Goal: Find contact information: Find contact information

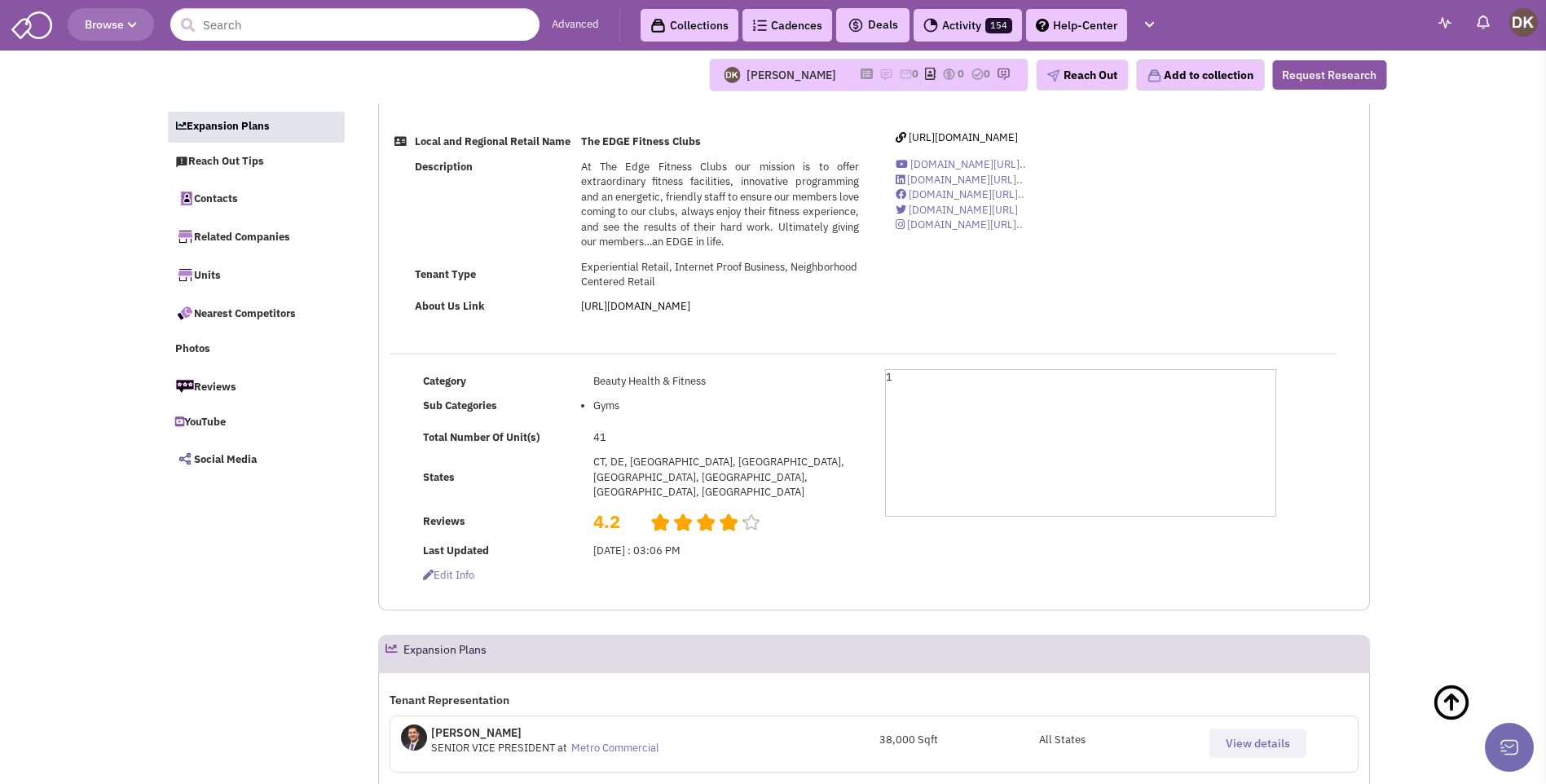
select select
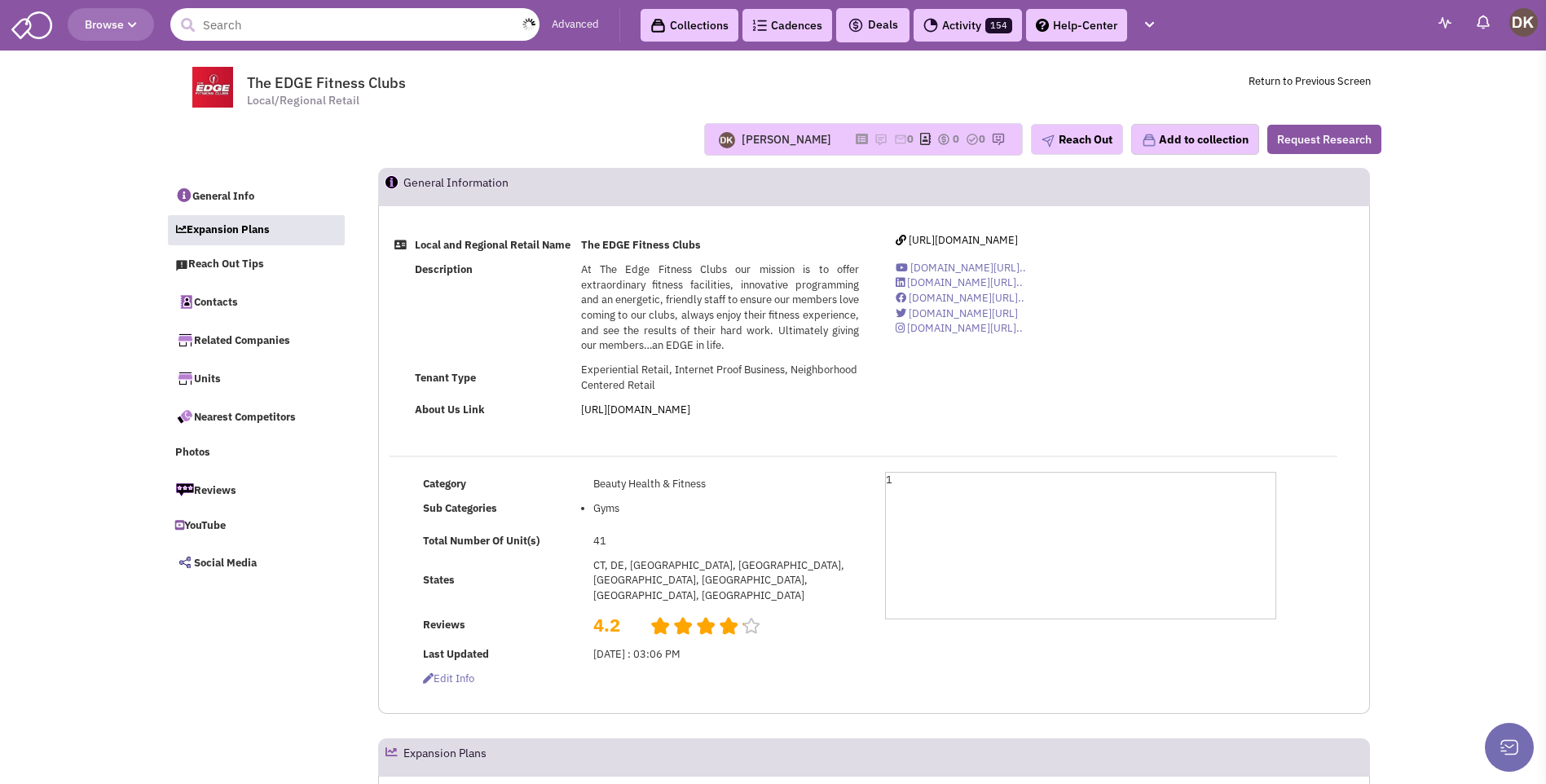
click at [334, 28] on input "text" at bounding box center [355, 24] width 369 height 33
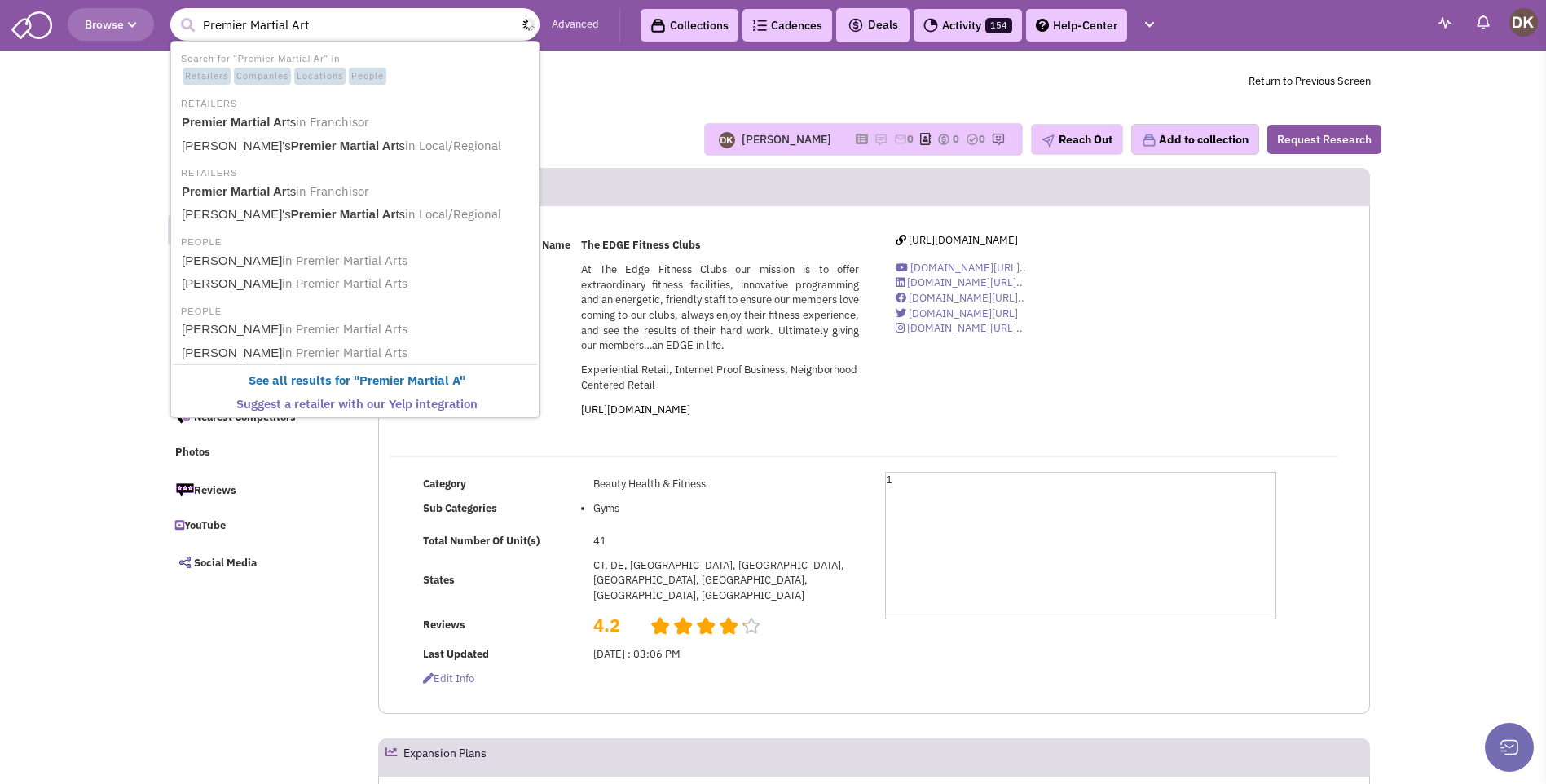
type input "Premier Martial Arts"
click at [271, 124] on b "Premier Martial Arts" at bounding box center [239, 121] width 116 height 14
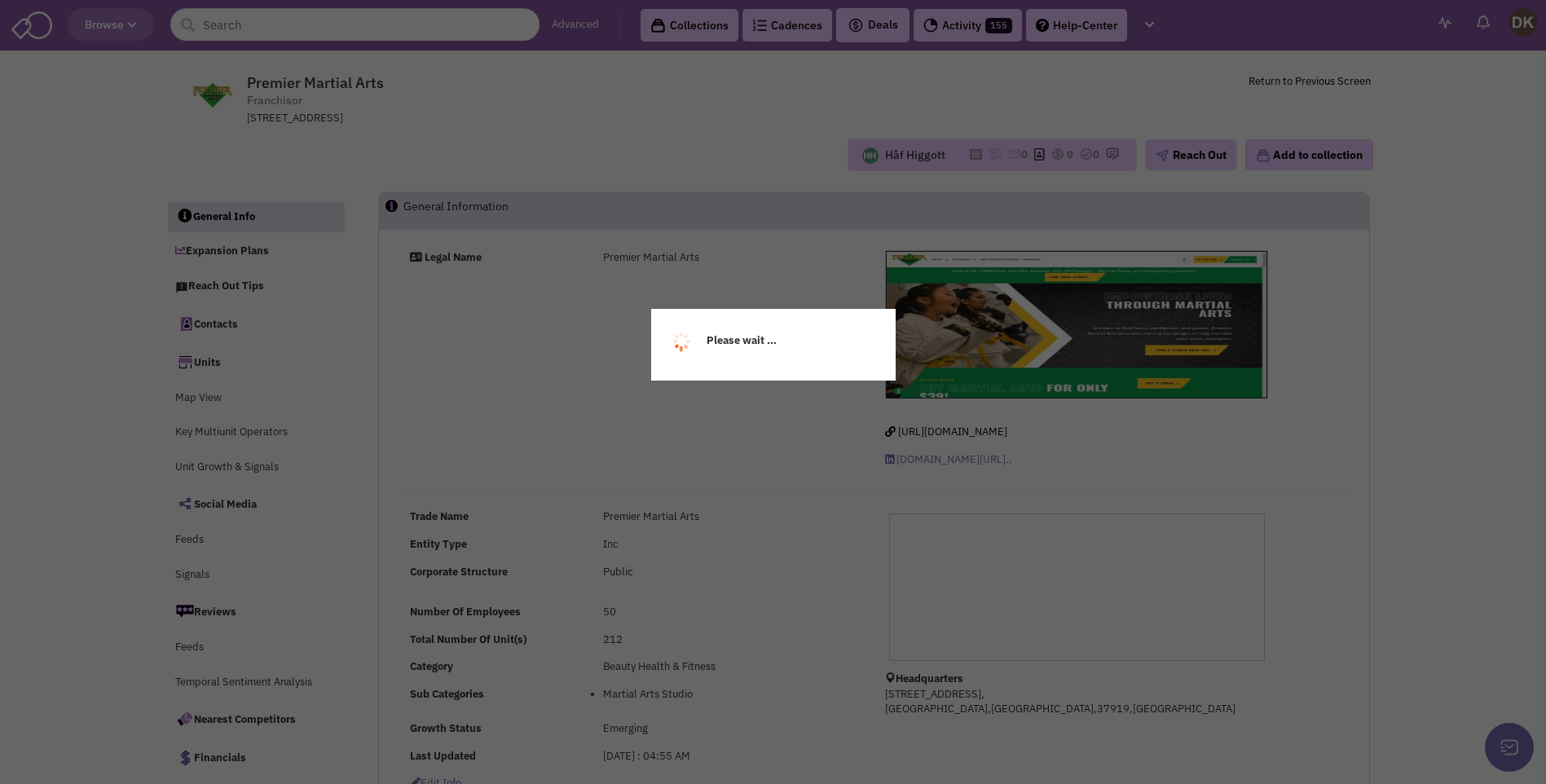
select select
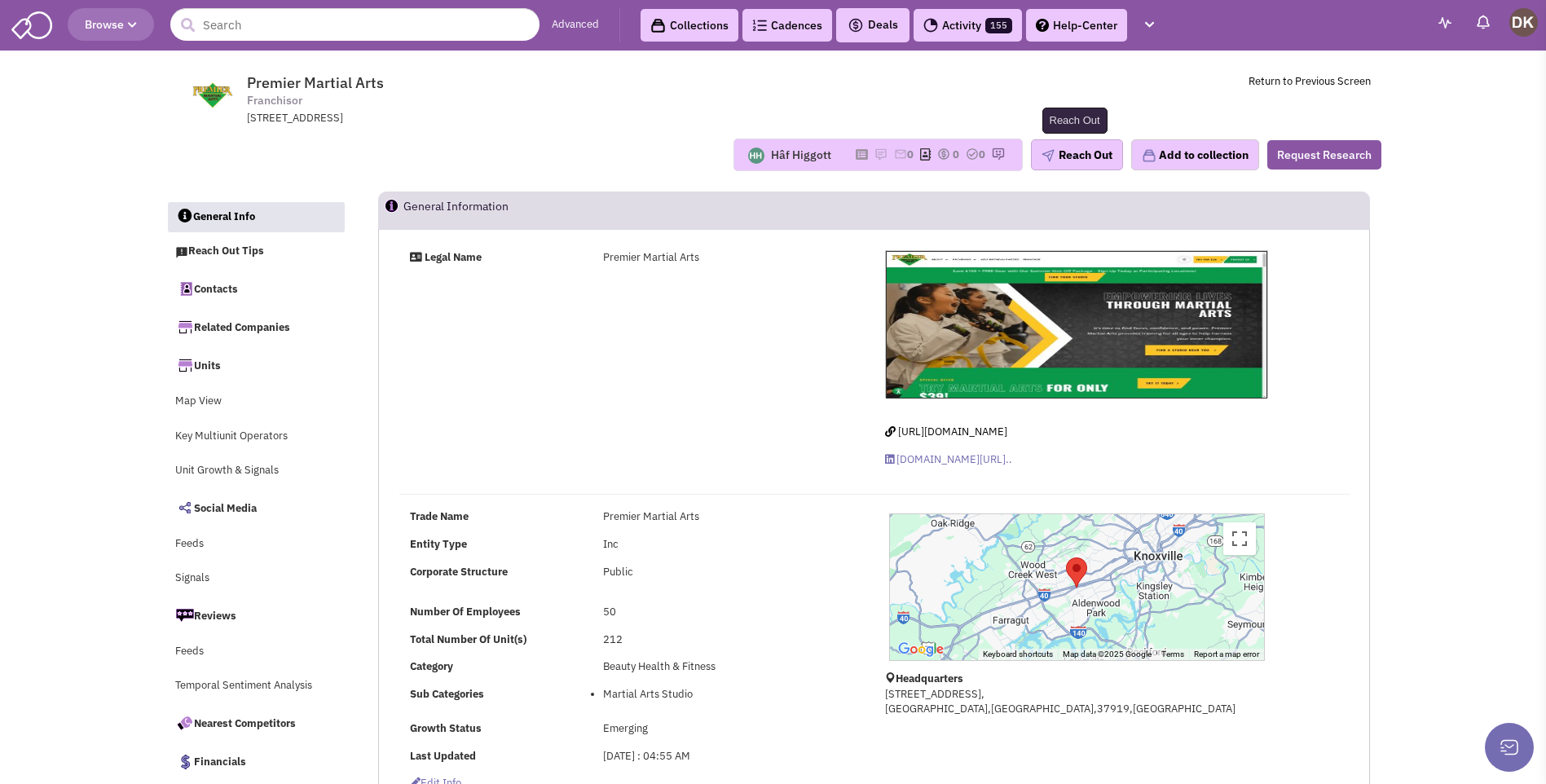
click at [1071, 156] on button "Reach Out" at bounding box center [1077, 154] width 92 height 31
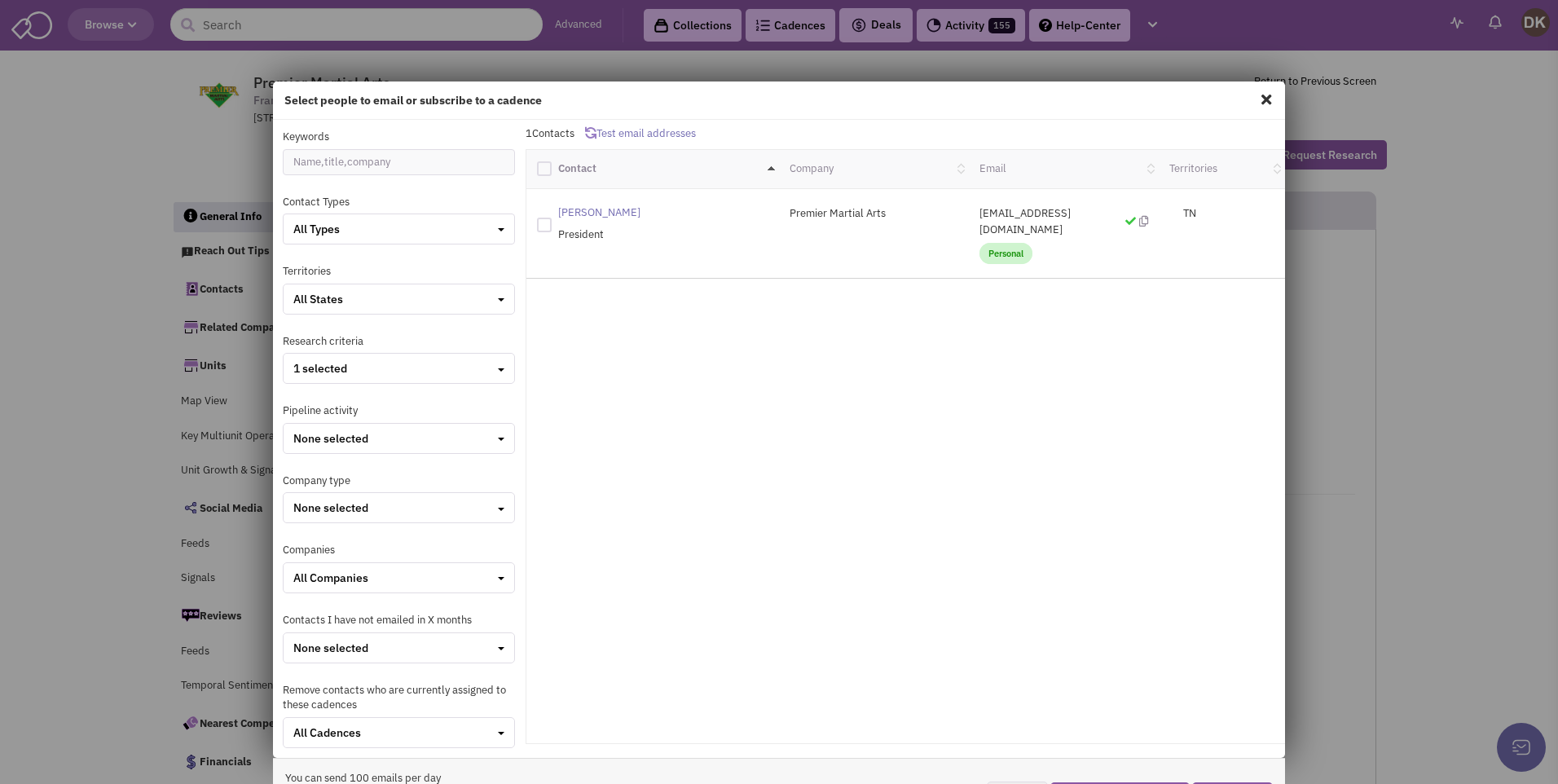
click at [1262, 98] on span at bounding box center [1266, 100] width 22 height 26
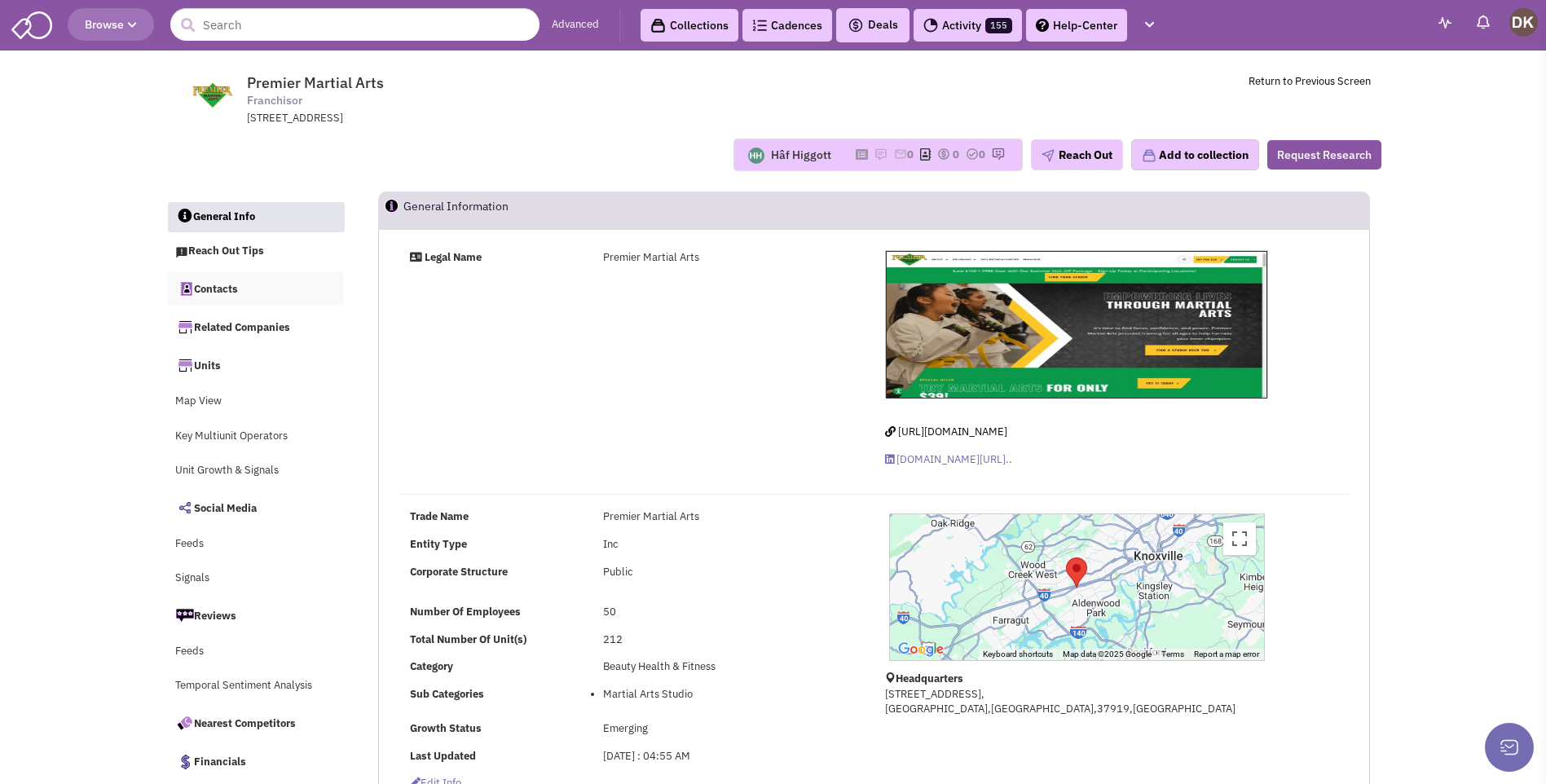
click at [221, 292] on link "Contacts" at bounding box center [255, 288] width 178 height 34
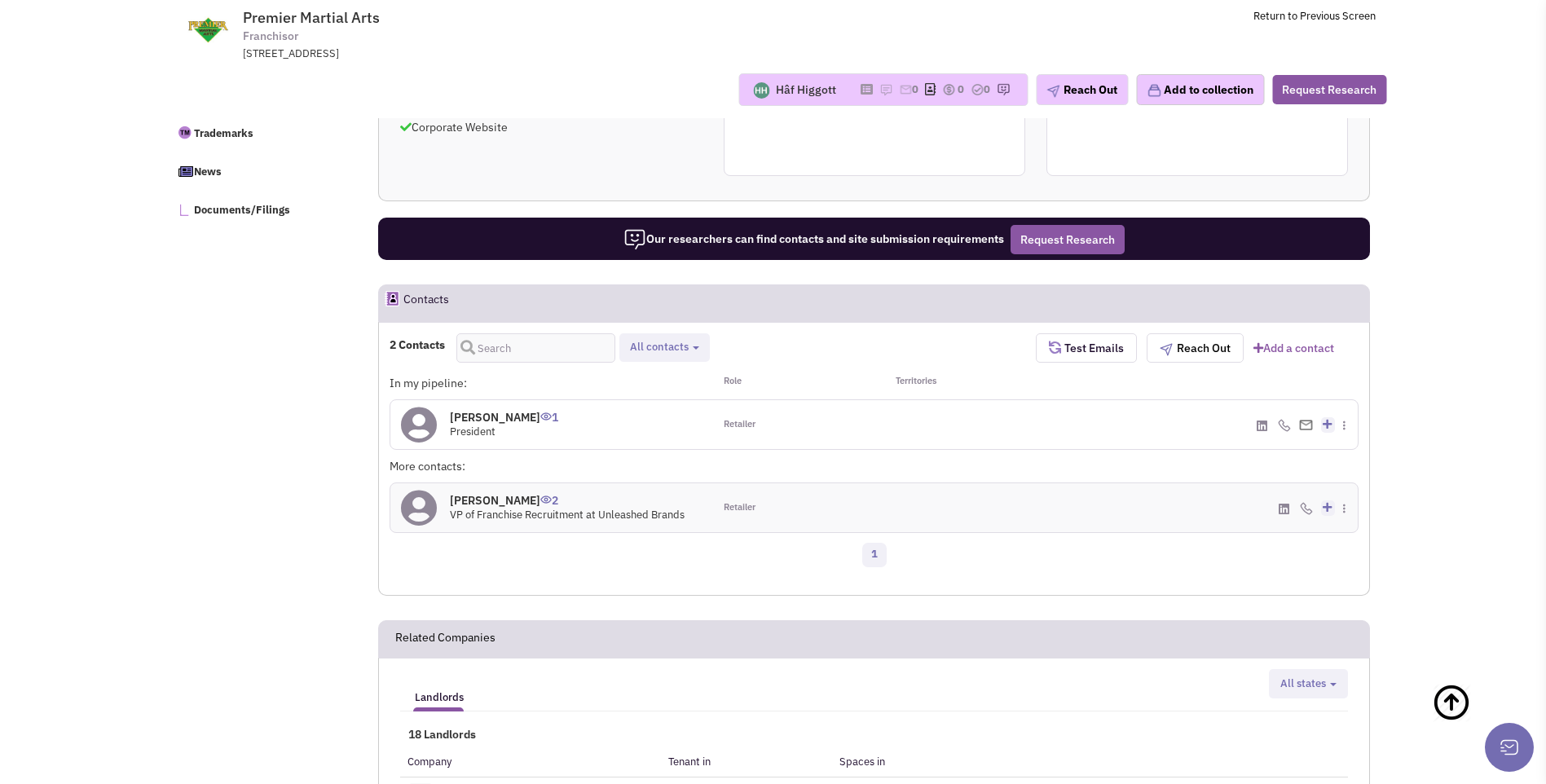
scroll to position [877, 0]
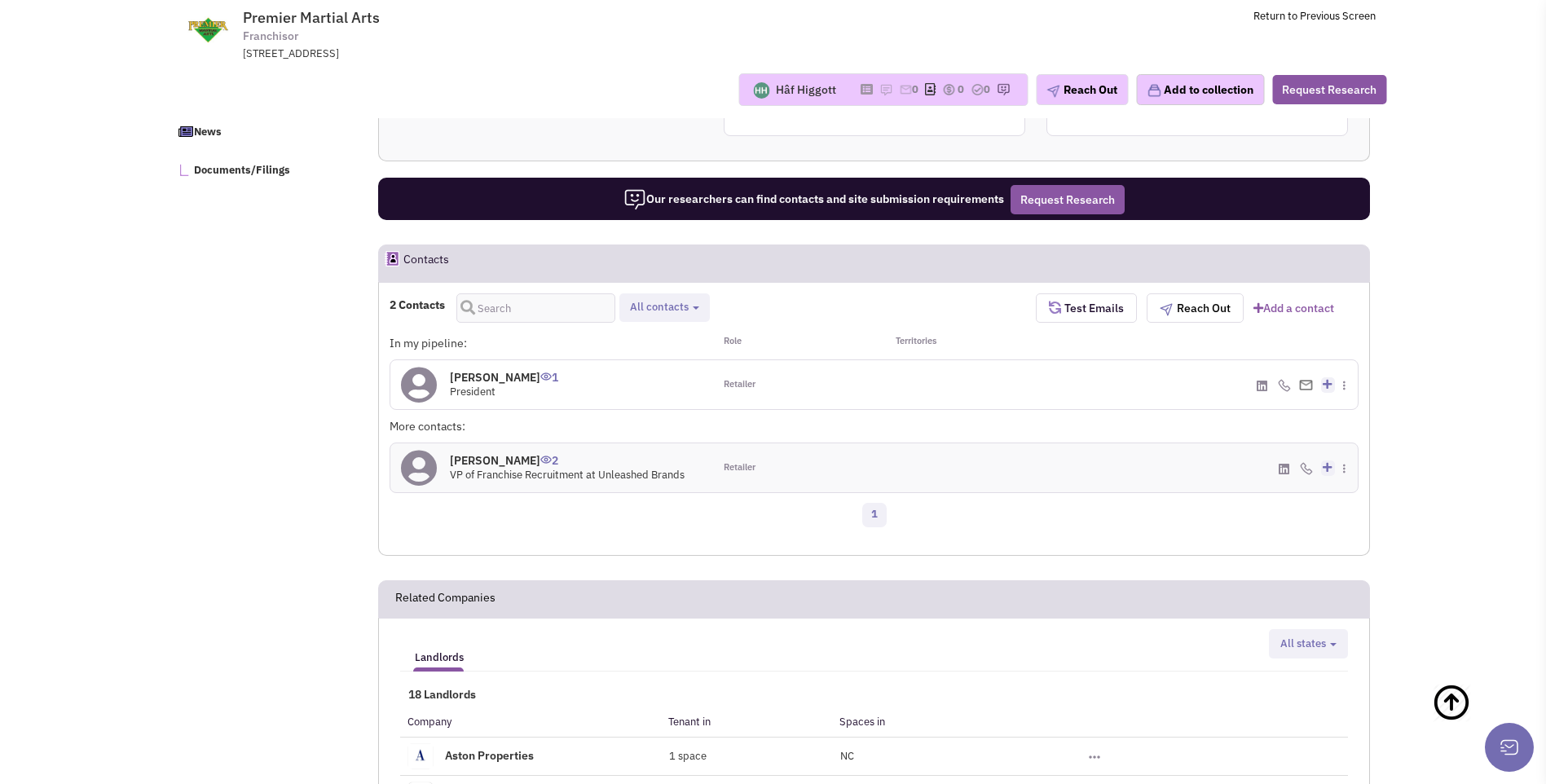
click at [422, 396] on icon at bounding box center [419, 385] width 36 height 37
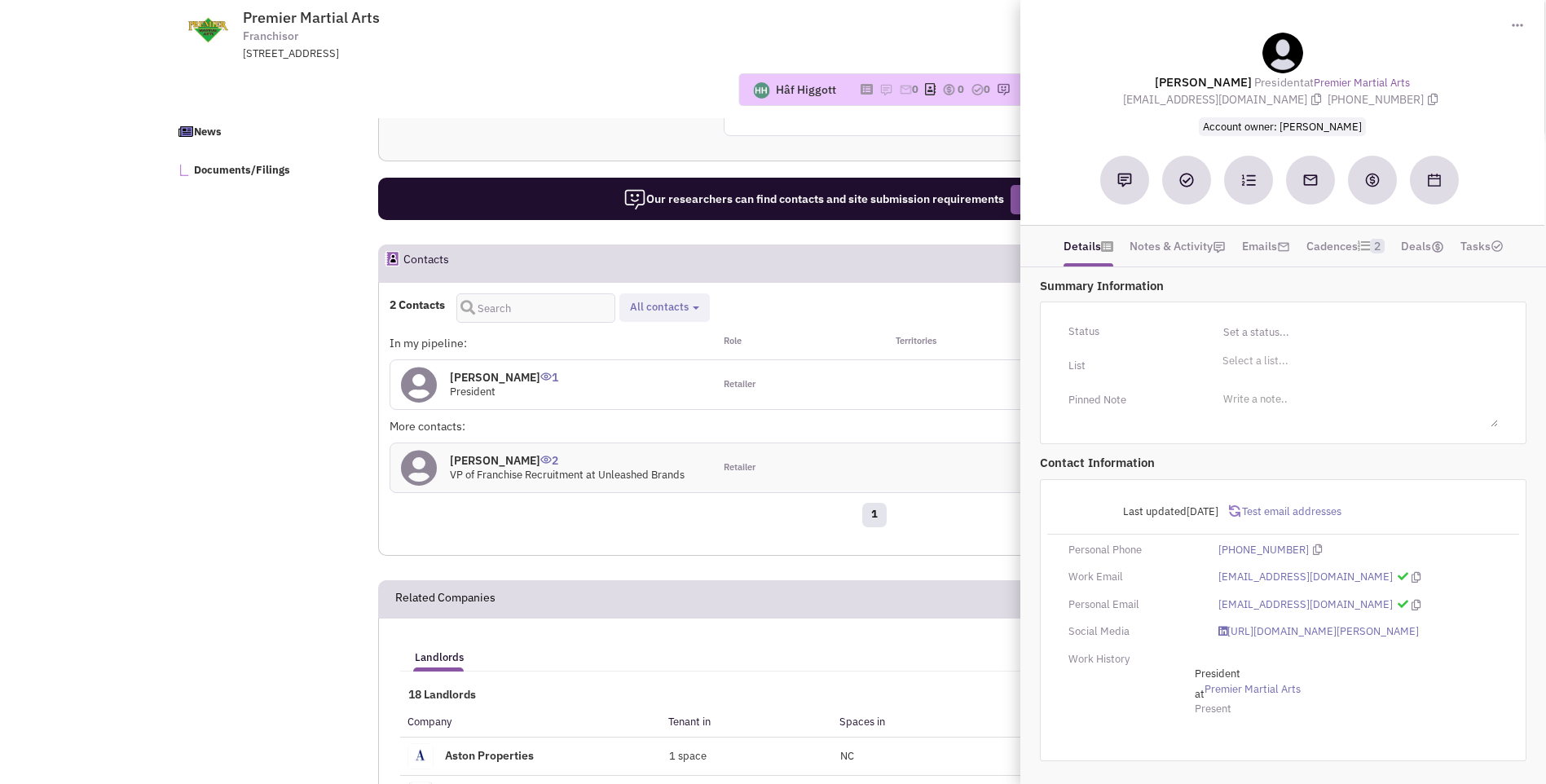
drag, startPoint x: 1157, startPoint y: 75, endPoint x: 1506, endPoint y: 97, distance: 349.7
click at [1506, 97] on div "Scott Thompson President at Premier Martial Arts smthompson1975@gmail.com (404)…" at bounding box center [1281, 84] width 507 height 103
copy div "Scott Thompson President at Premier Martial Arts smthompson1975@gmail.com (404)…"
click at [547, 124] on div "Reach out tip Approaching regional franchisees and tenant representatives is a …" at bounding box center [875, 8] width 990 height 257
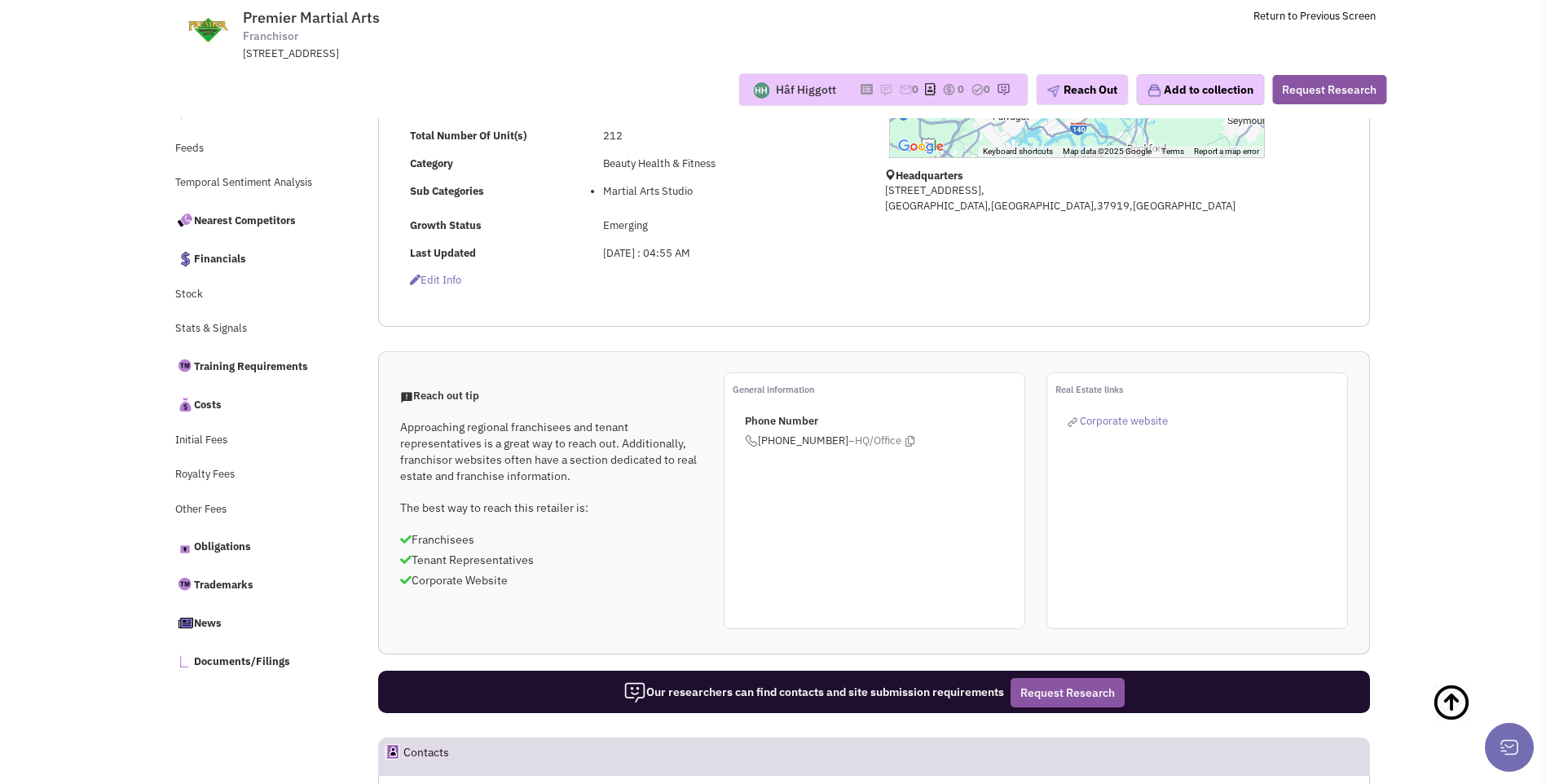
scroll to position [0, 0]
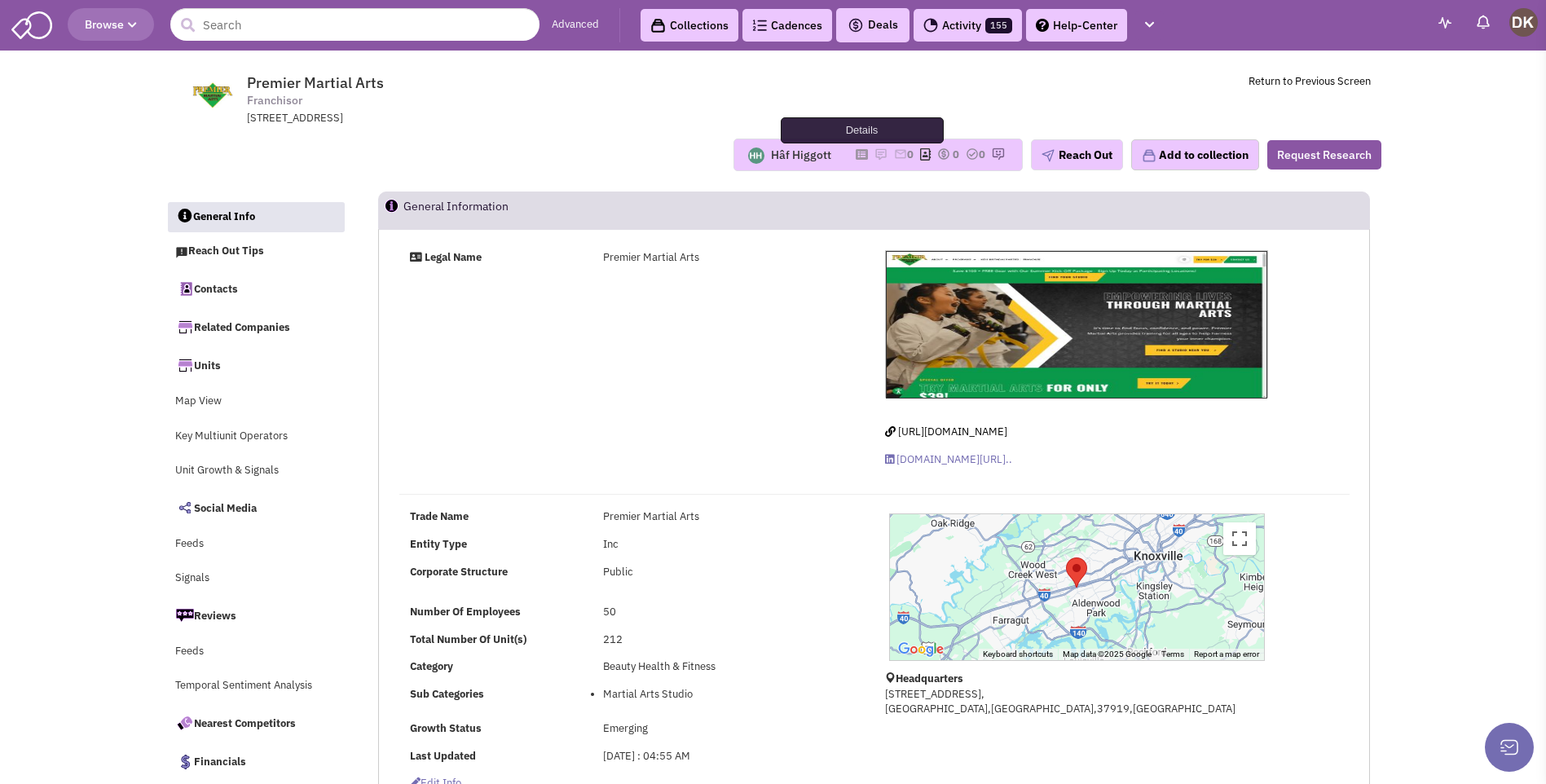
click at [856, 157] on icon at bounding box center [862, 154] width 12 height 9
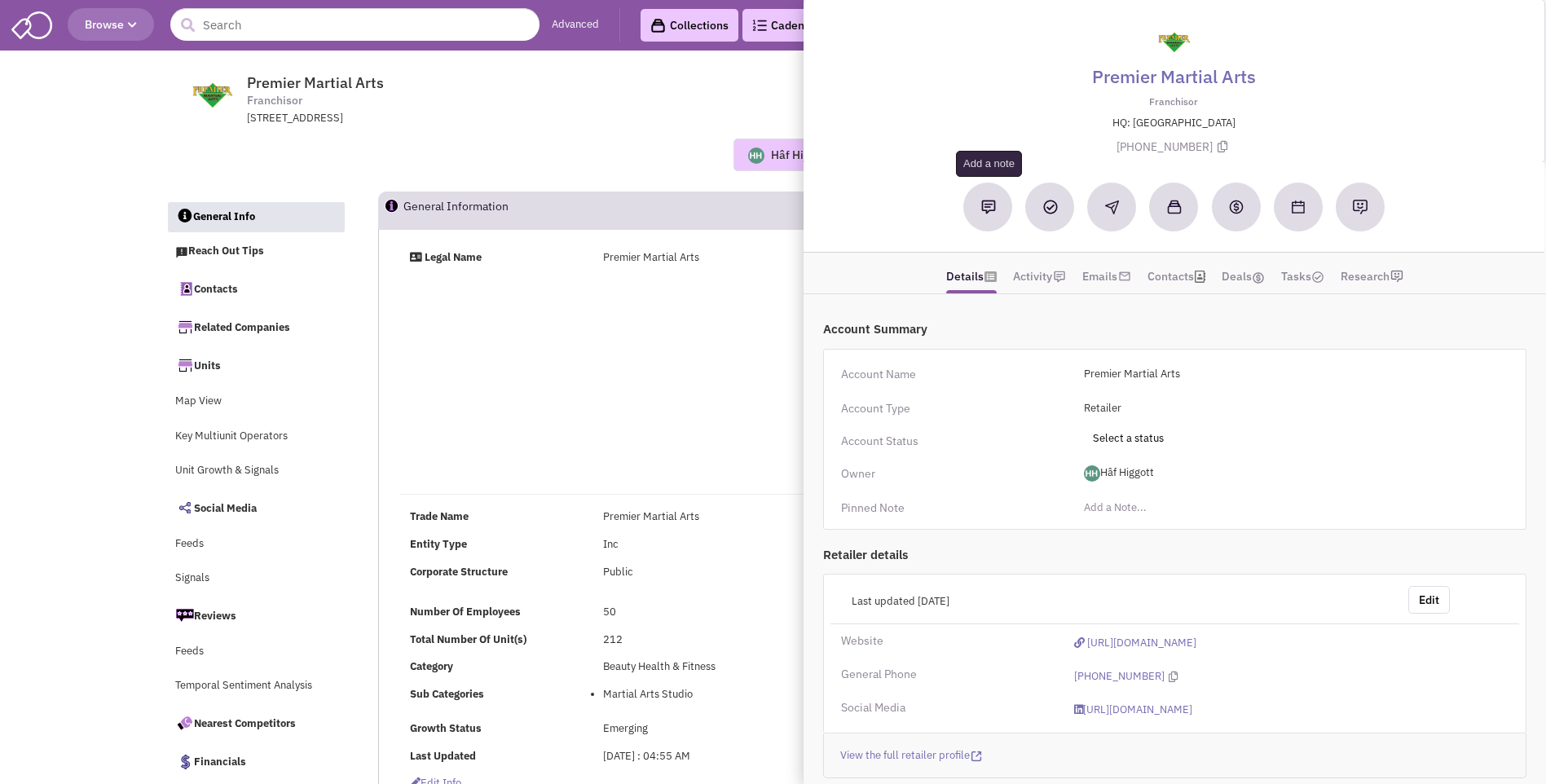
click at [984, 215] on img at bounding box center [989, 207] width 15 height 15
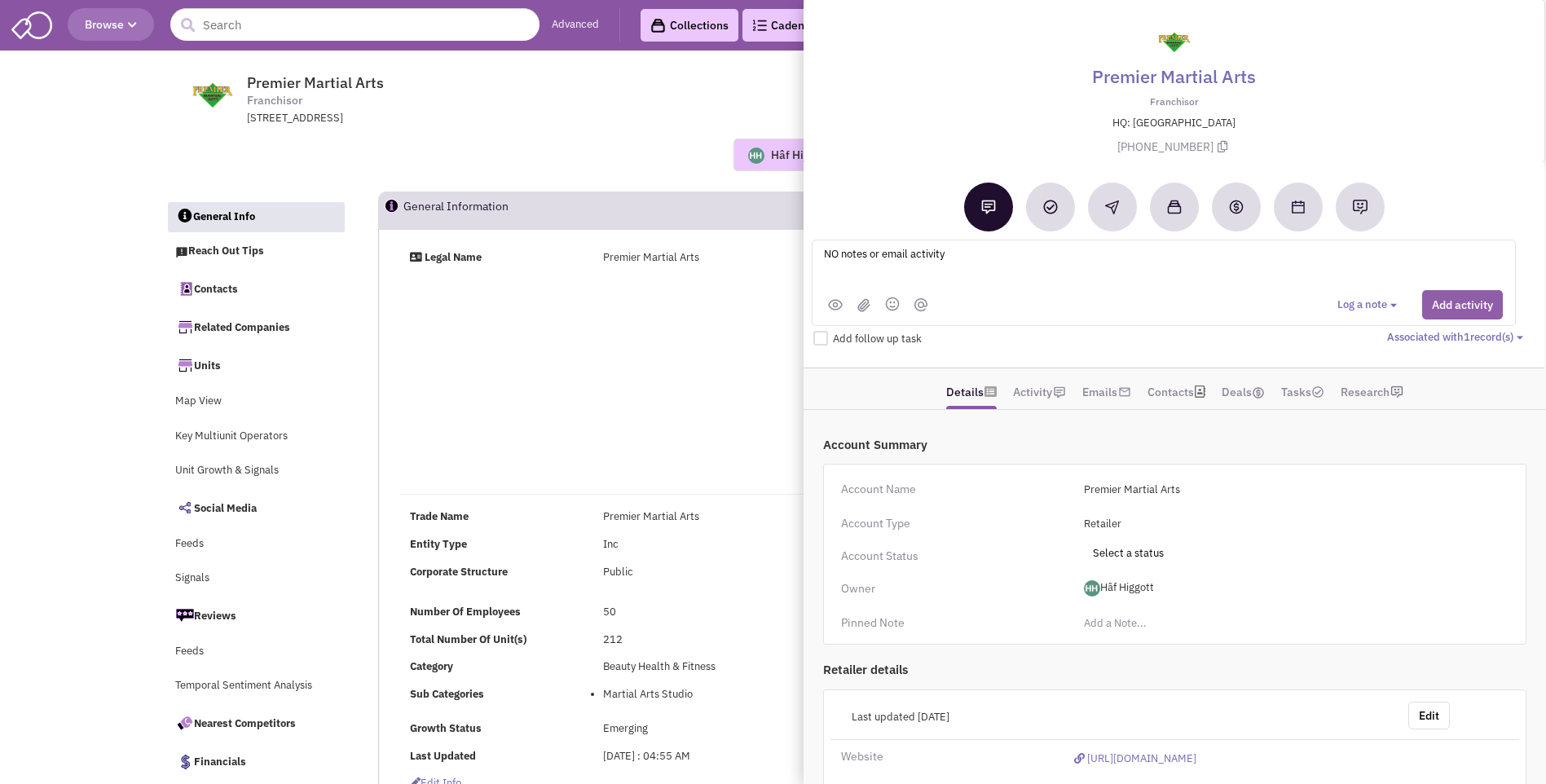
type textarea "NO notes or email activity"
click at [1437, 305] on button "Add activity" at bounding box center [1463, 304] width 81 height 29
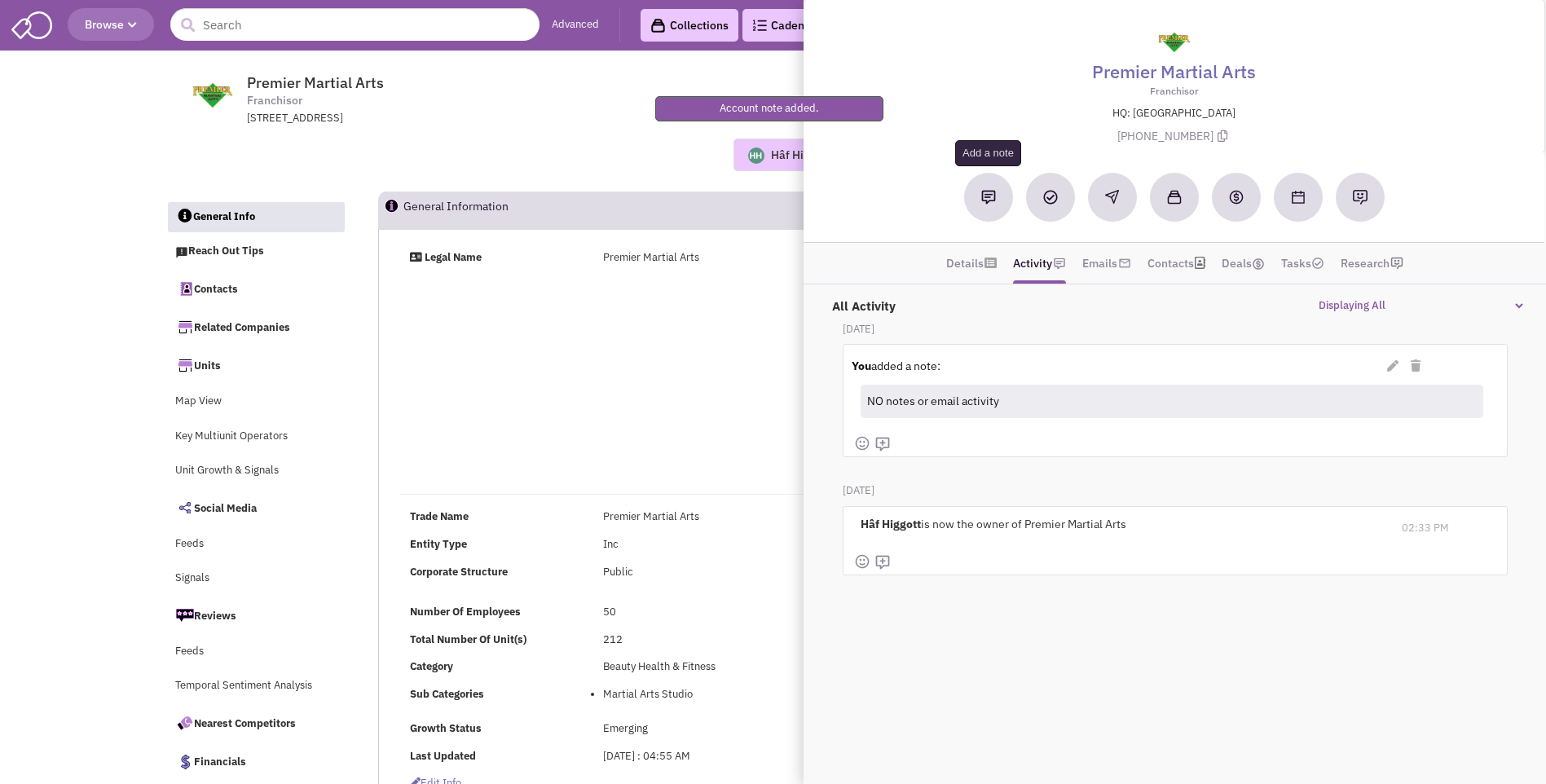
click at [983, 207] on button at bounding box center [989, 198] width 49 height 49
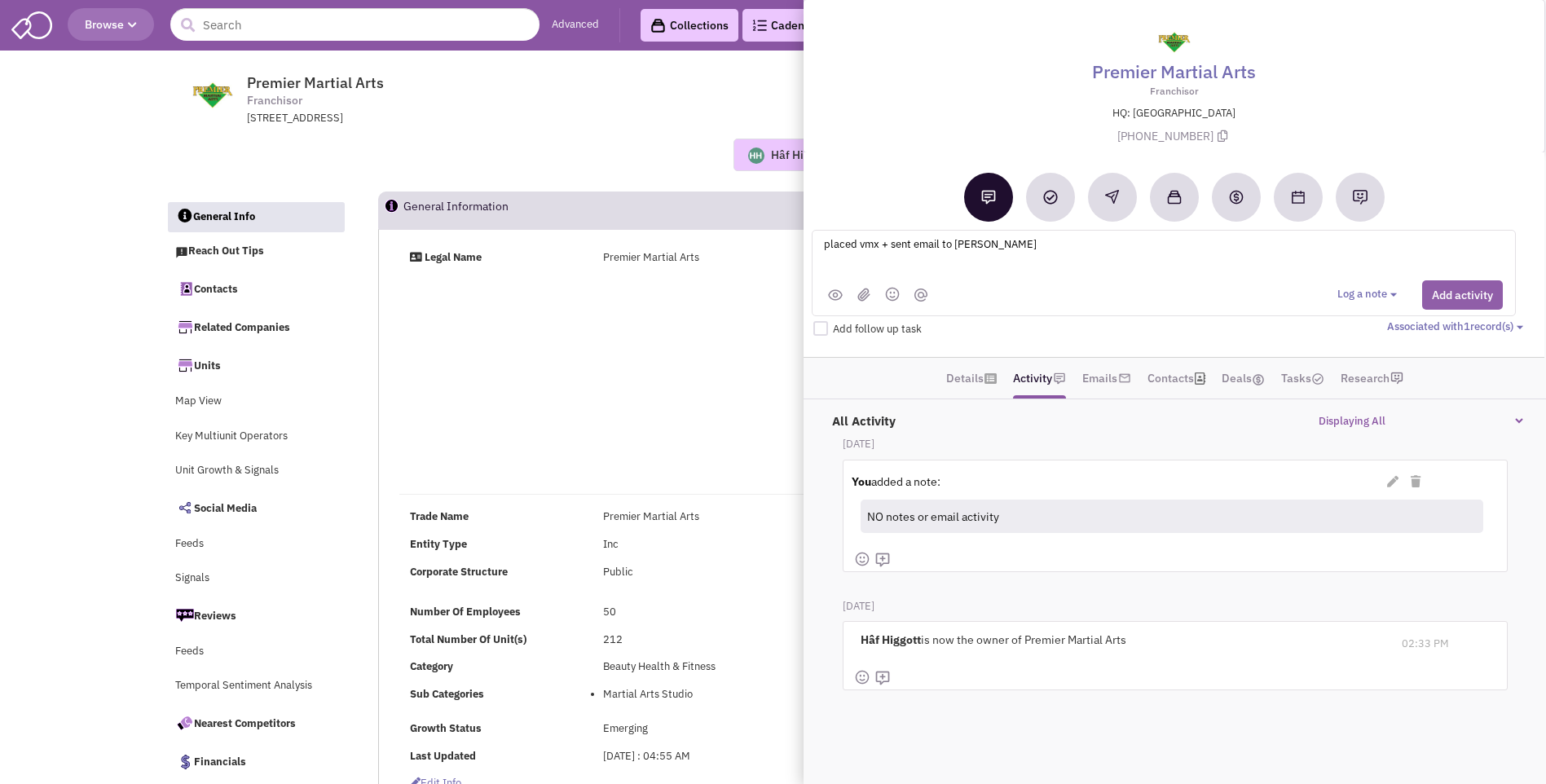
type textarea "placed vmx + sent email to Scott THompson"
click at [1462, 291] on button "Add activity" at bounding box center [1463, 295] width 81 height 29
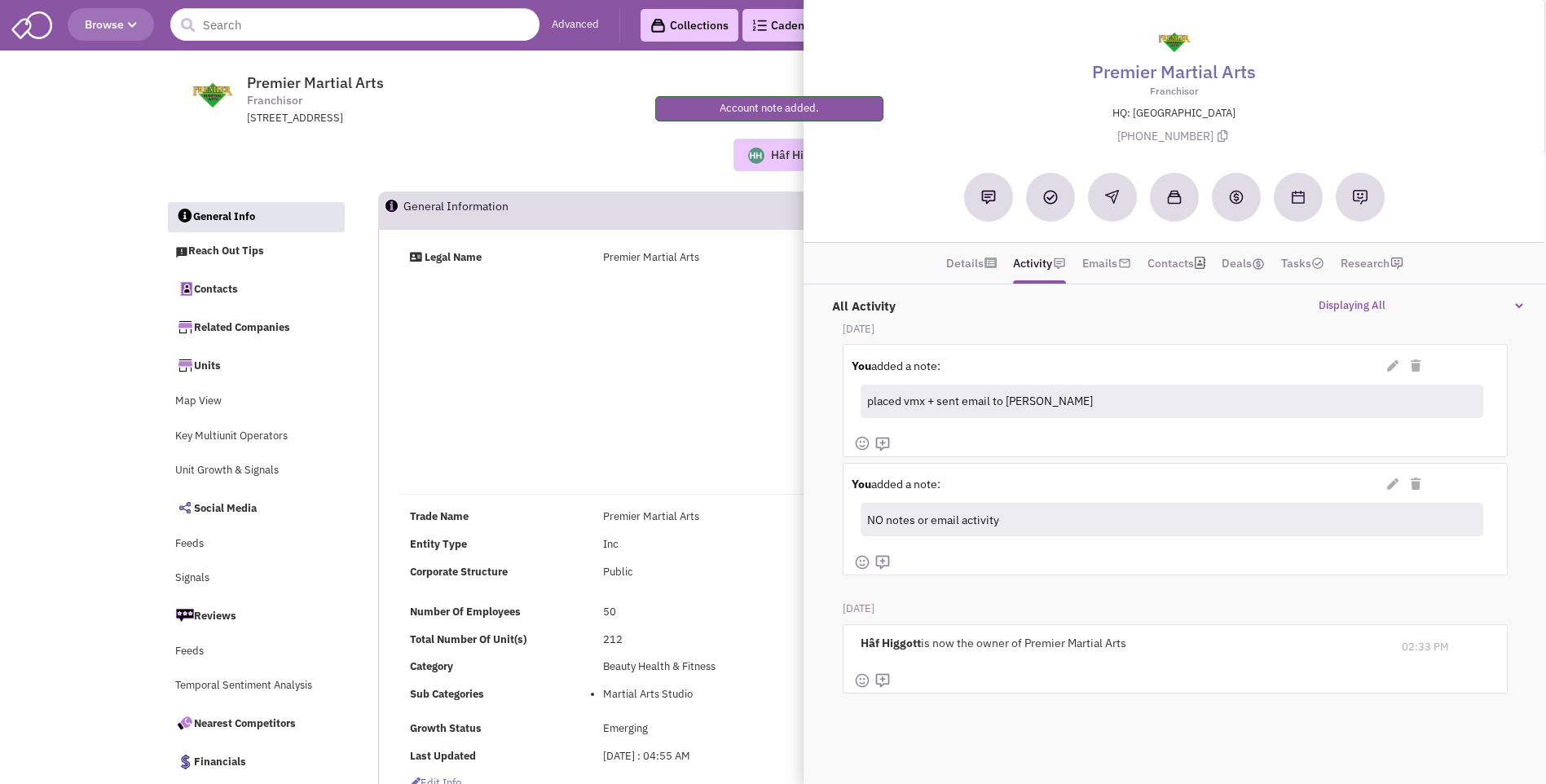
click at [659, 173] on div "Hâf Higgott No note found! 0 0 0 Reach Out Add to collection" at bounding box center [773, 154] width 1237 height 57
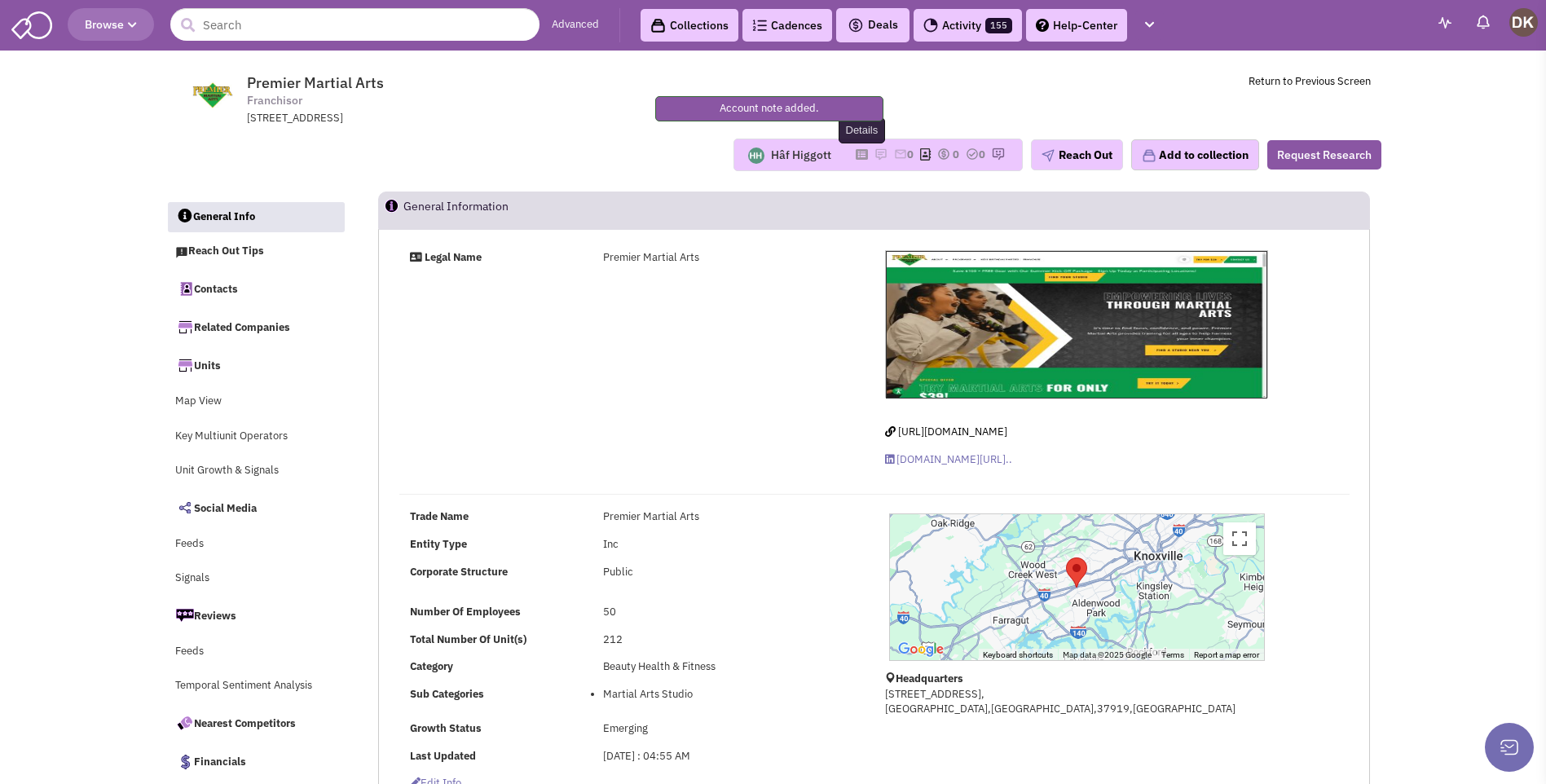
click at [856, 155] on icon at bounding box center [862, 154] width 12 height 9
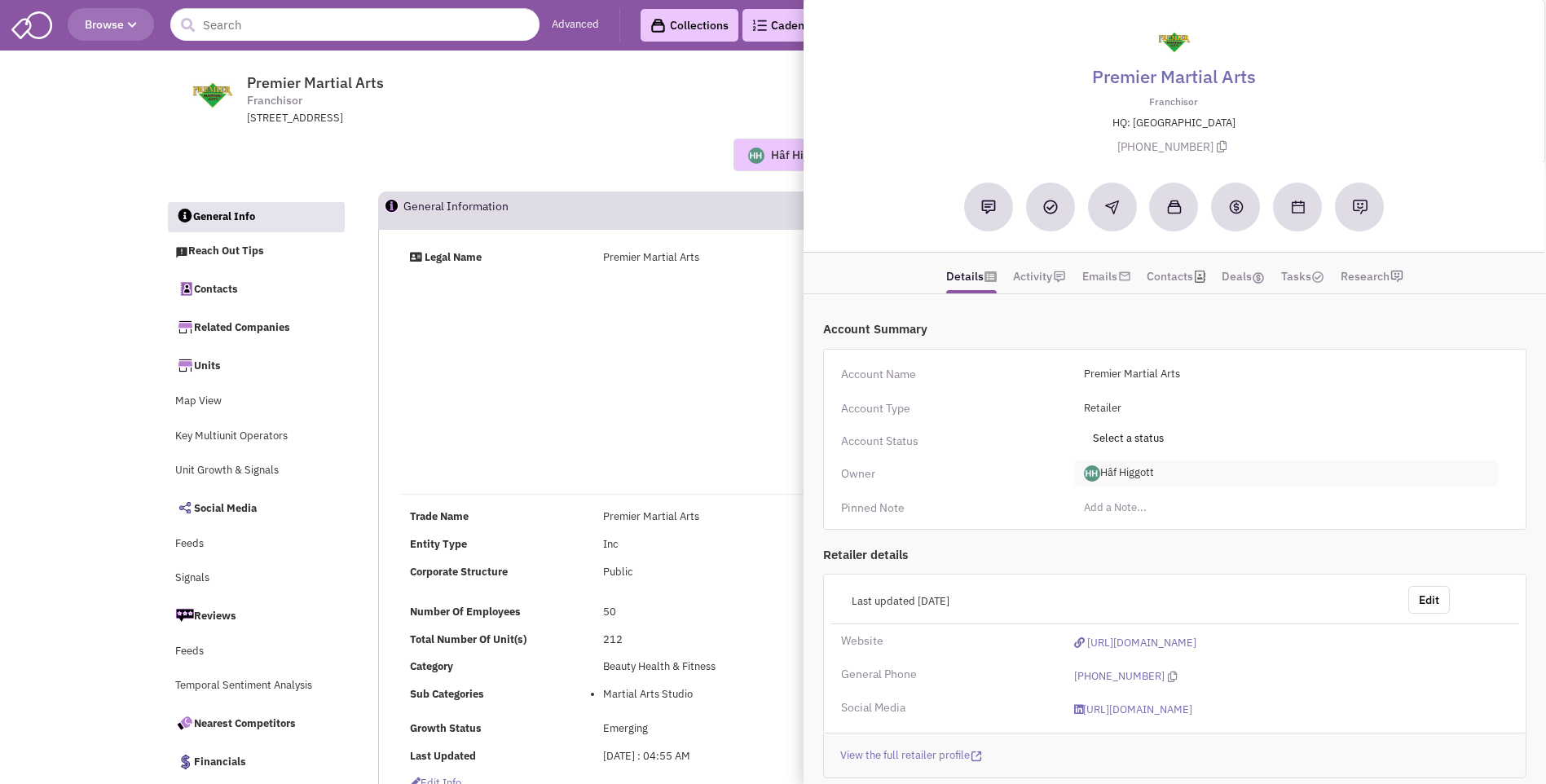
click at [1132, 476] on span "Hâf Higgott" at bounding box center [1286, 473] width 424 height 26
click at [1128, 538] on link "[PERSON_NAME]" at bounding box center [1139, 540] width 129 height 22
click at [636, 152] on div "Hâf Higgott No note found! 0 0 0 Reach Out Add to collection" at bounding box center [773, 154] width 1237 height 33
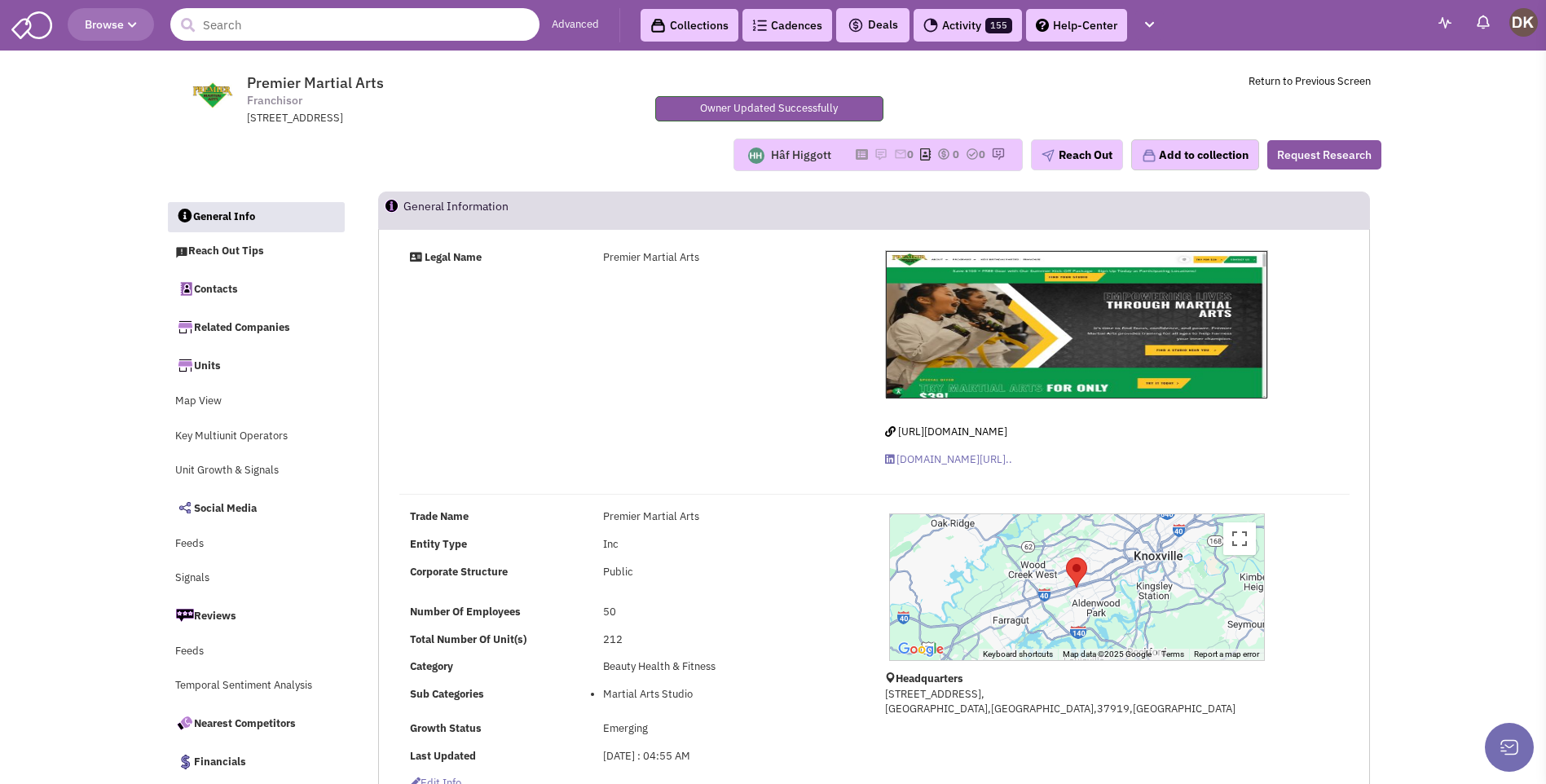
click at [251, 28] on input "text" at bounding box center [355, 24] width 369 height 33
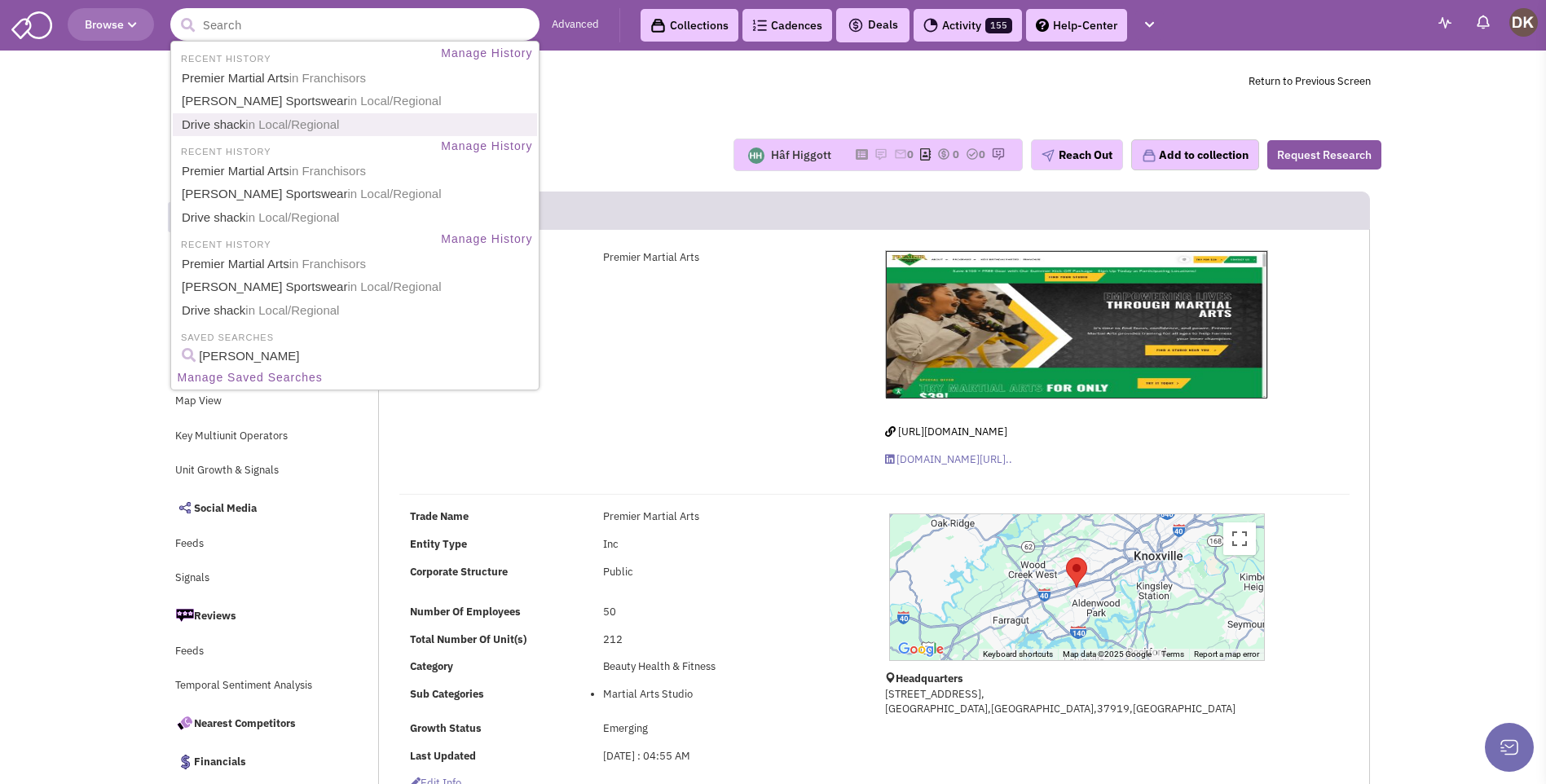
click at [228, 125] on link "Drive shack in Local/Regional" at bounding box center [357, 124] width 360 height 22
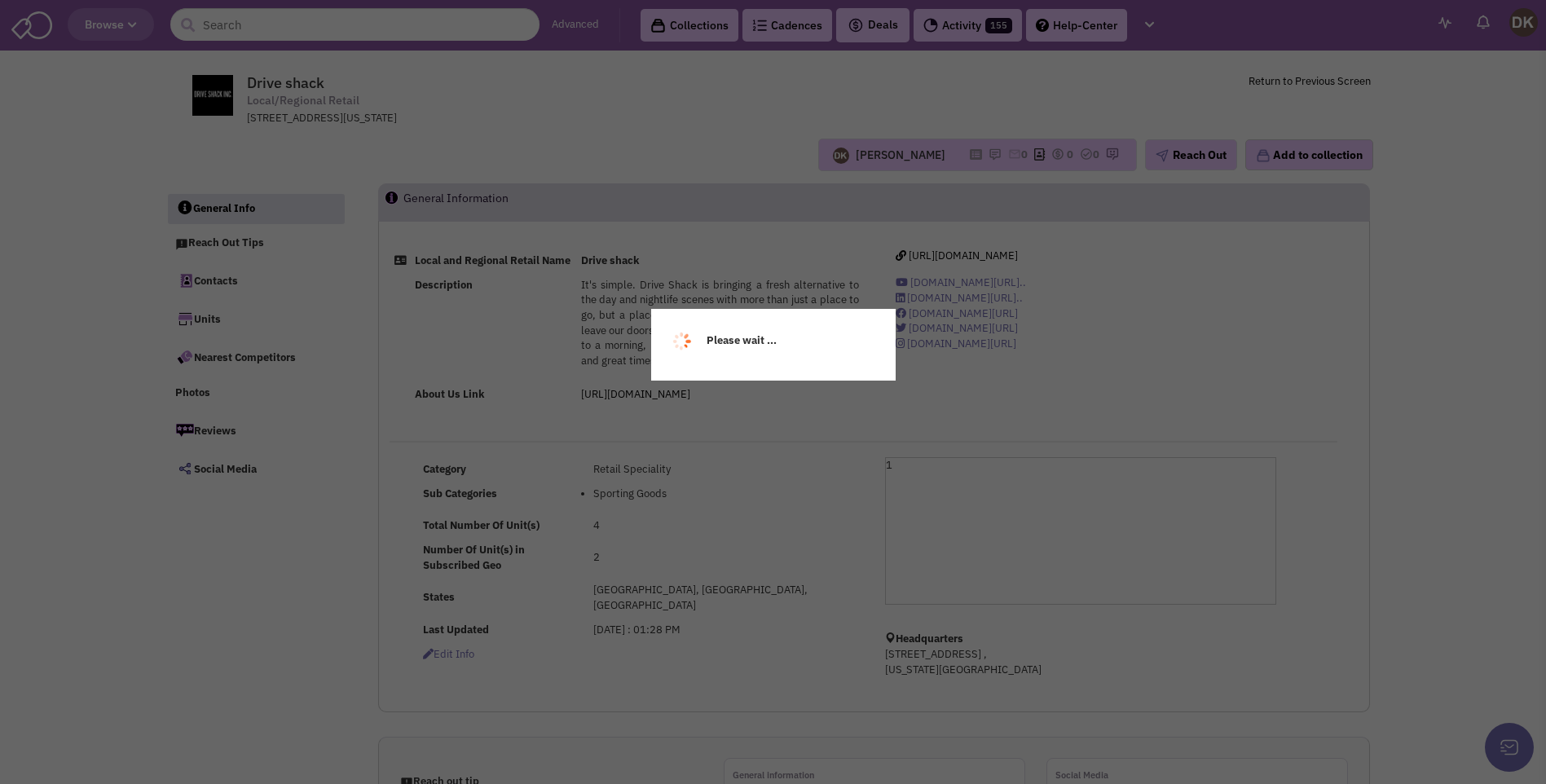
select select
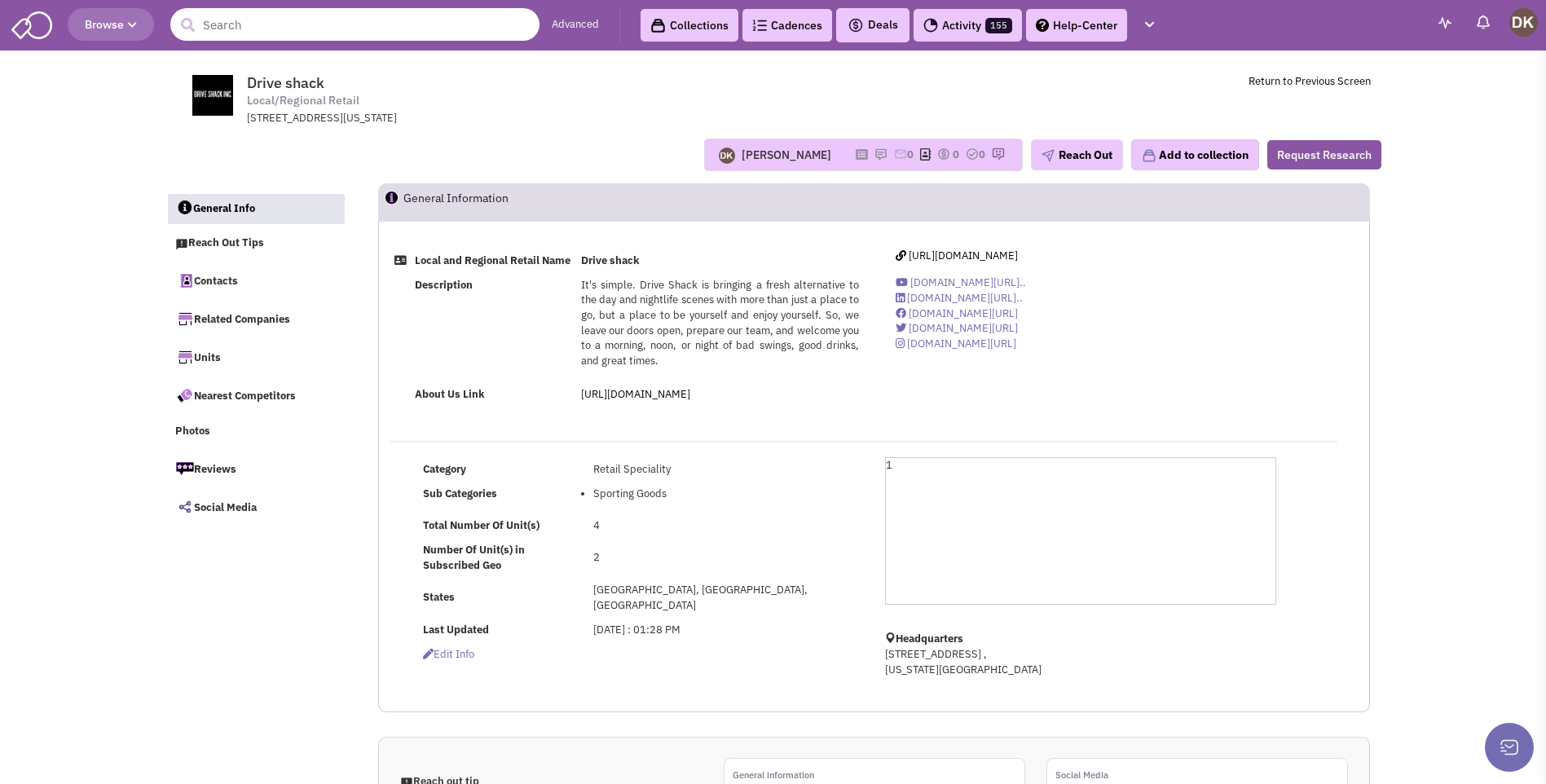
click at [301, 27] on input "text" at bounding box center [355, 24] width 369 height 33
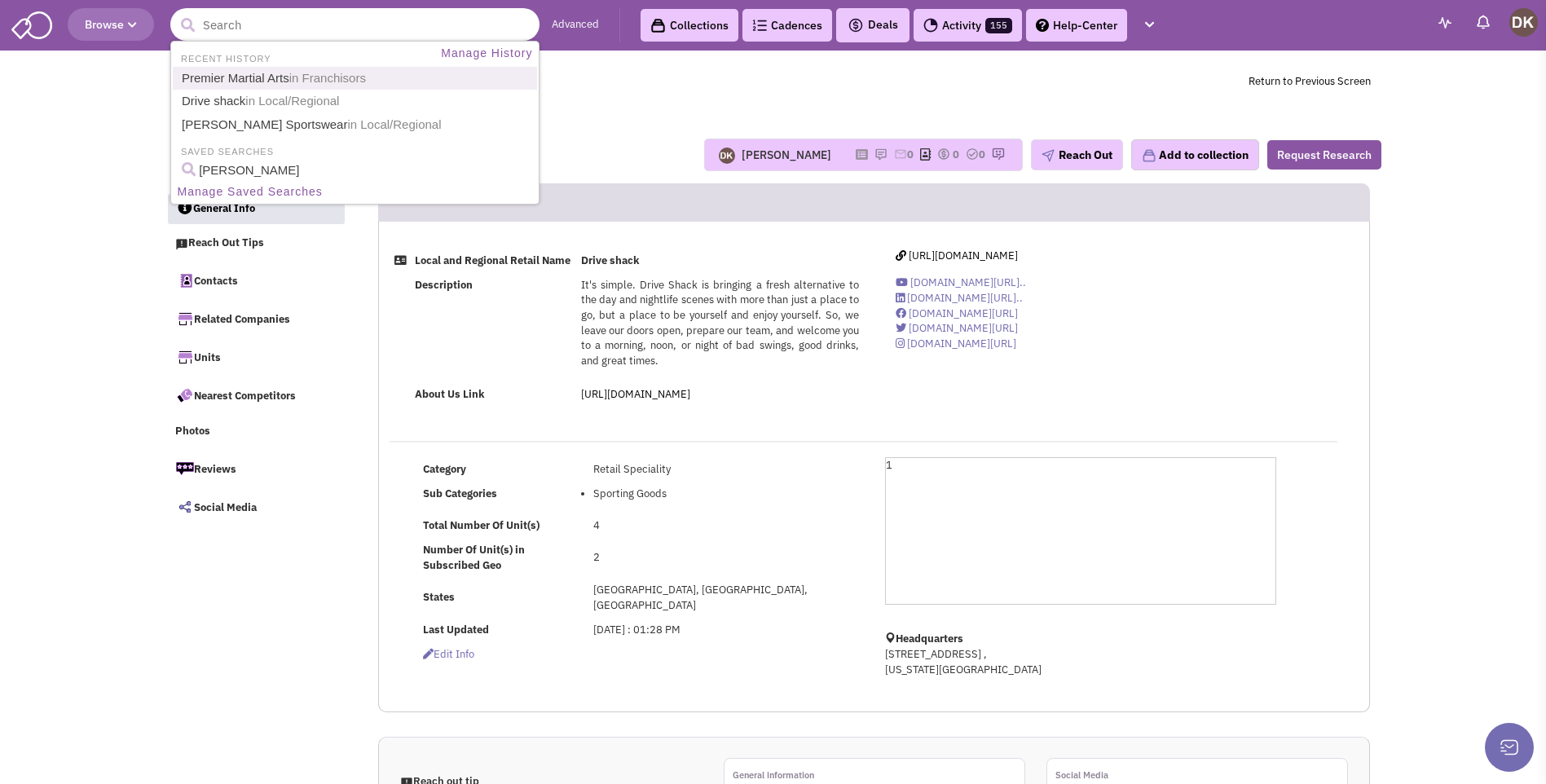
click at [264, 82] on link "Premier Martial Arts in Franchisors" at bounding box center [357, 78] width 360 height 22
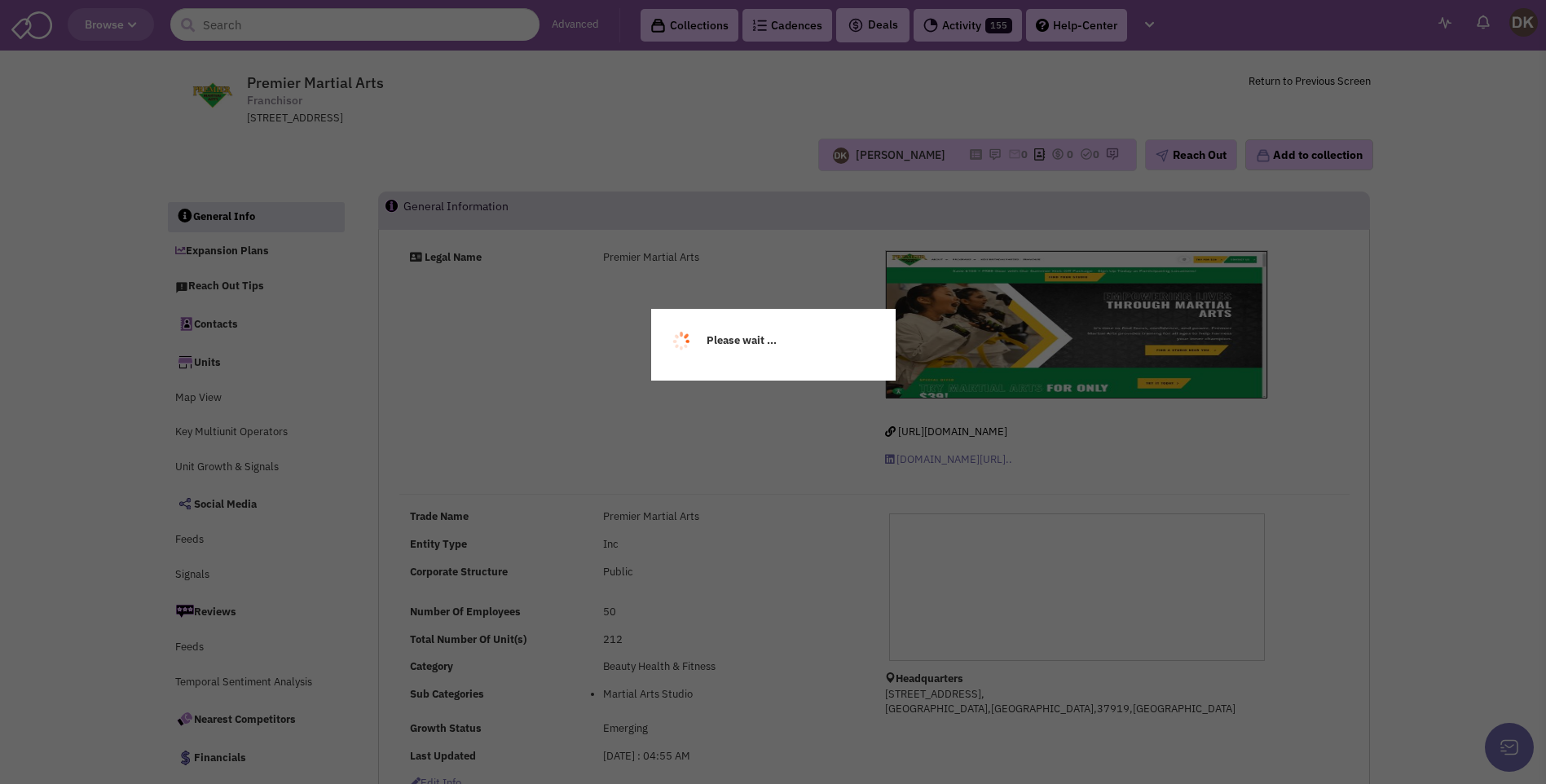
select select
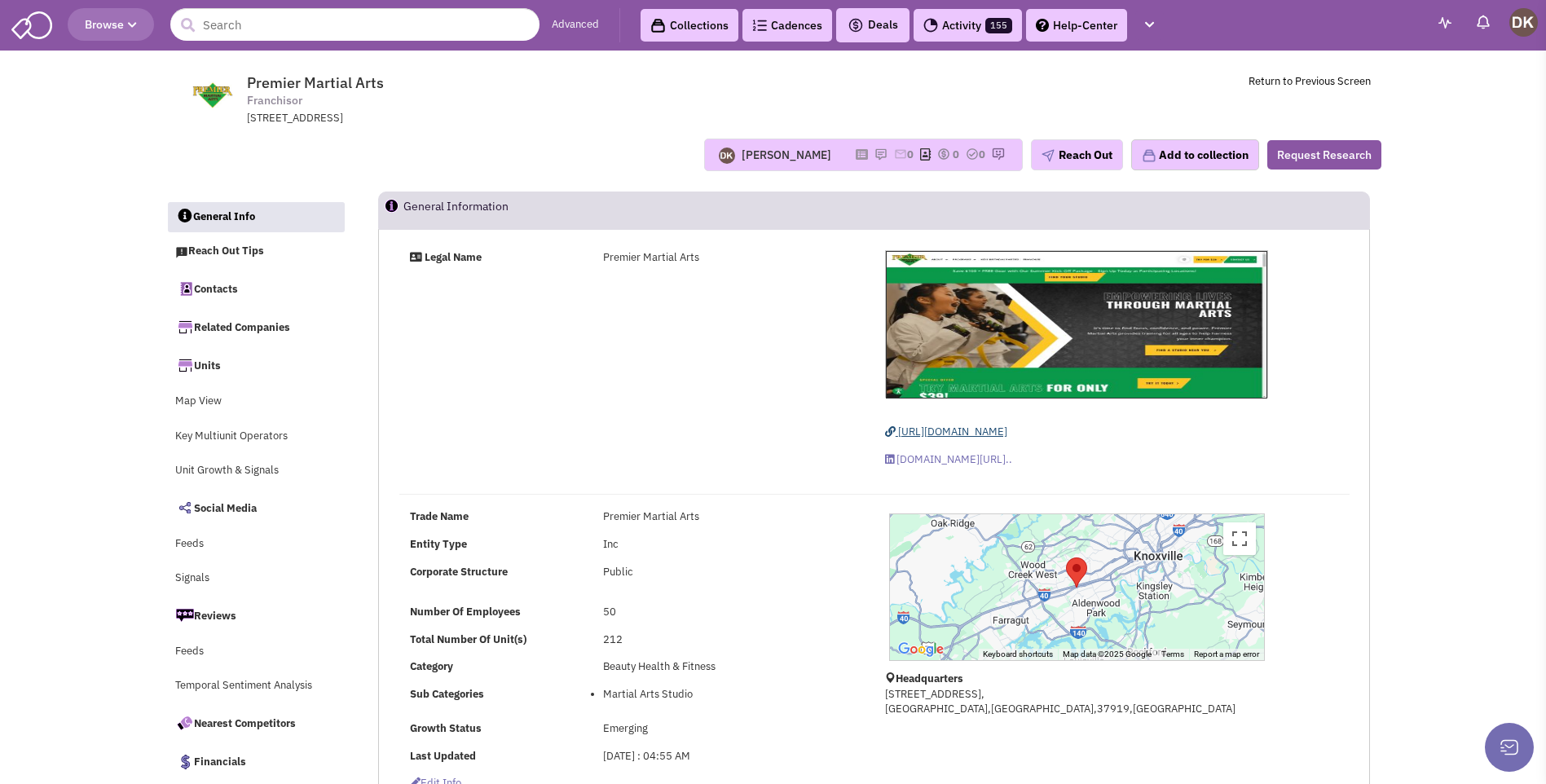
click at [943, 433] on span "[URL][DOMAIN_NAME]" at bounding box center [953, 431] width 109 height 14
